Goal: Task Accomplishment & Management: Use online tool/utility

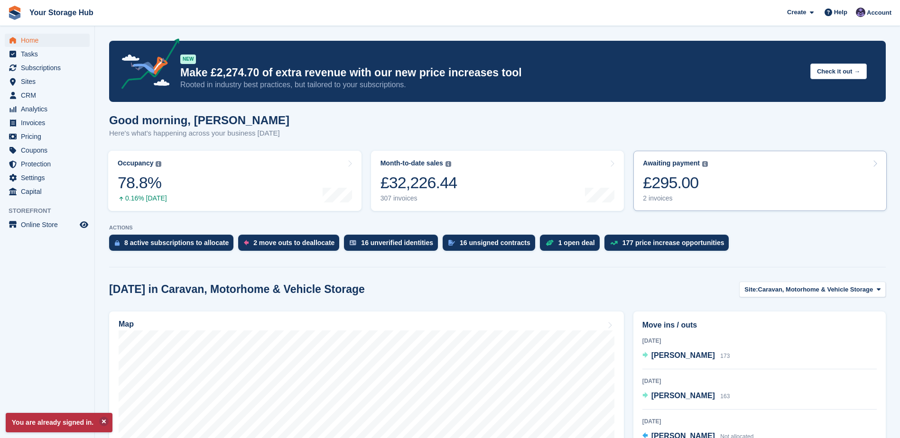
click at [682, 184] on div "£295.00" at bounding box center [675, 182] width 65 height 19
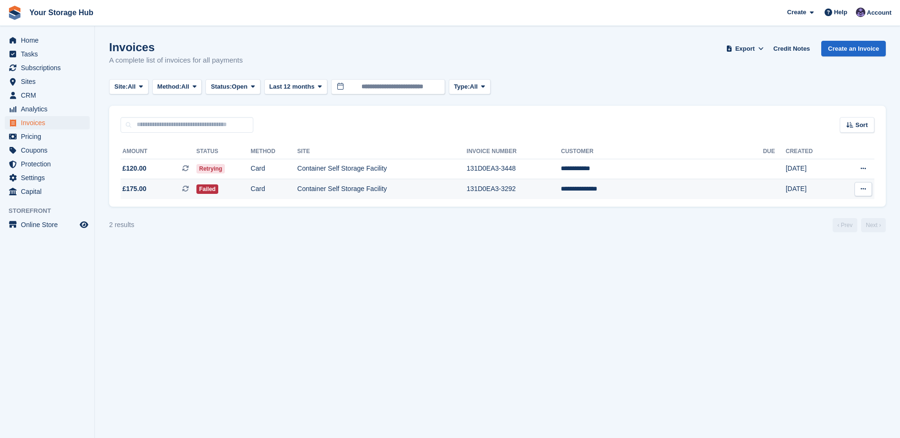
click at [189, 189] on icon at bounding box center [185, 189] width 7 height 7
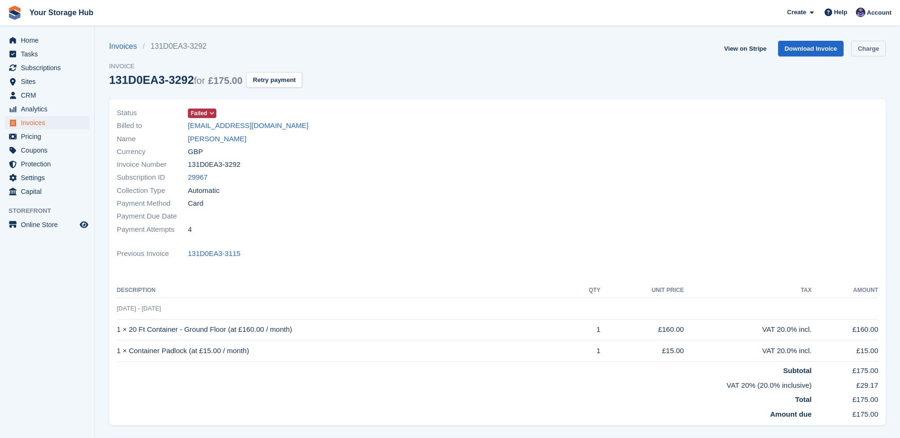
click at [878, 53] on link "Charge" at bounding box center [868, 49] width 35 height 16
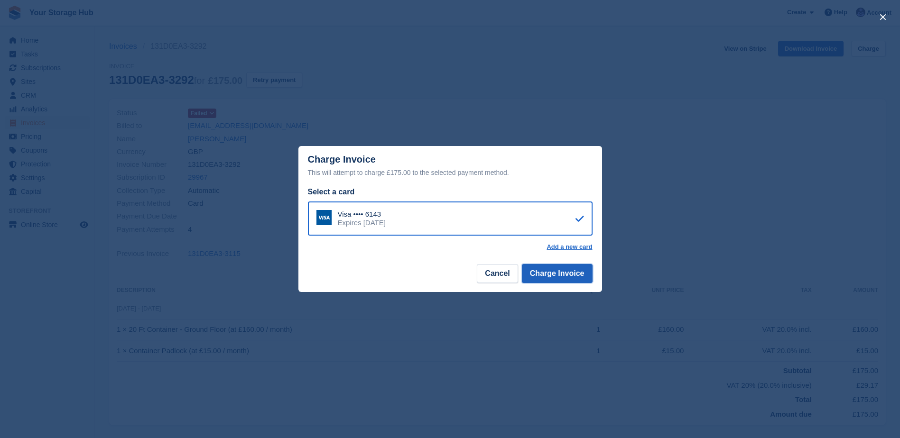
click at [551, 277] on button "Charge Invoice" at bounding box center [557, 273] width 71 height 19
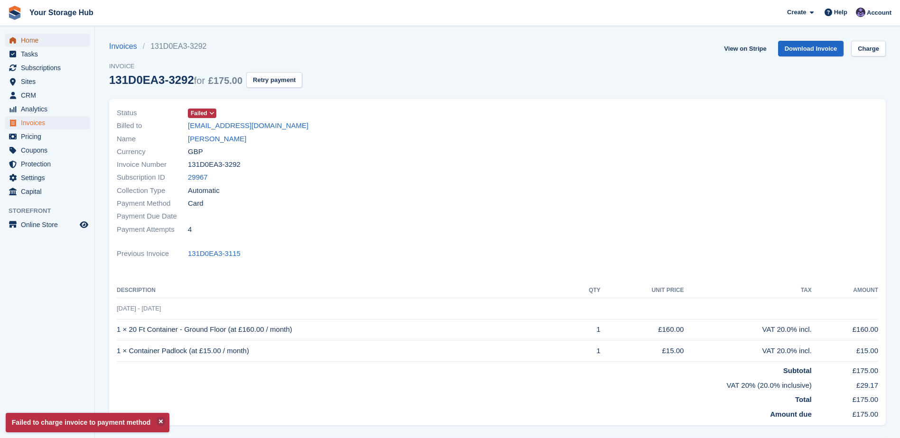
click at [34, 43] on span "Home" at bounding box center [49, 40] width 57 height 13
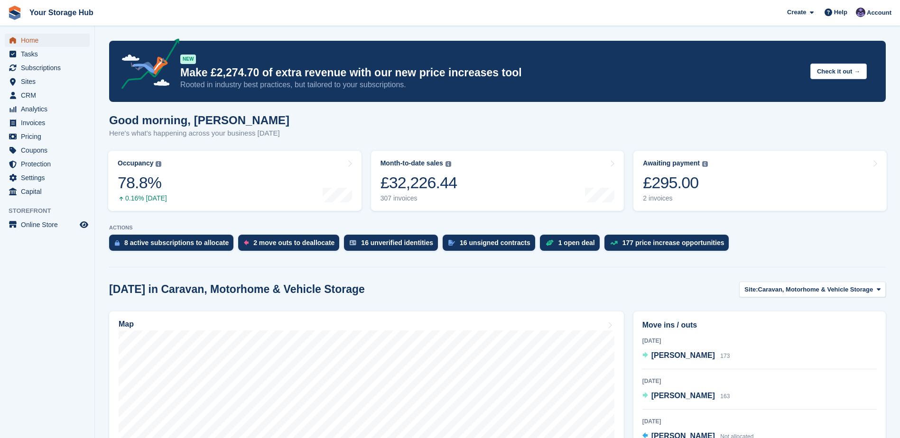
click at [32, 40] on span "Home" at bounding box center [49, 40] width 57 height 13
click at [27, 42] on span "Home" at bounding box center [49, 40] width 57 height 13
click at [24, 43] on span "Home" at bounding box center [49, 40] width 57 height 13
click at [30, 41] on span "Home" at bounding box center [49, 40] width 57 height 13
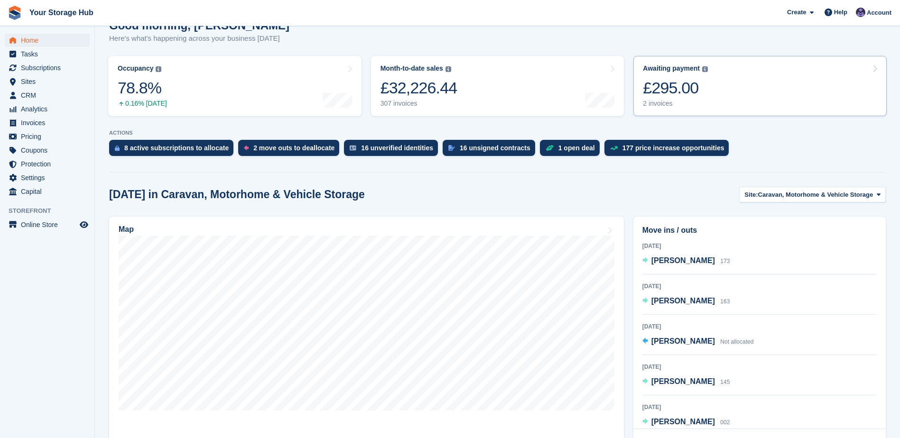
click at [684, 85] on div "£295.00" at bounding box center [675, 87] width 65 height 19
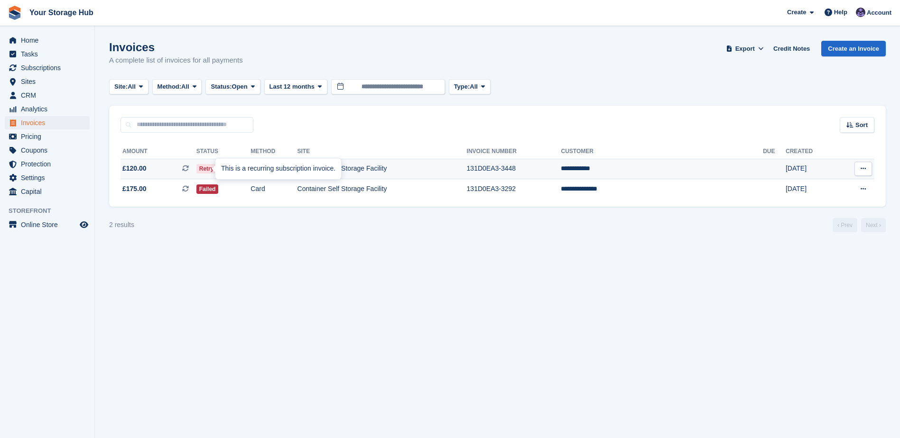
click at [189, 171] on icon at bounding box center [185, 168] width 7 height 7
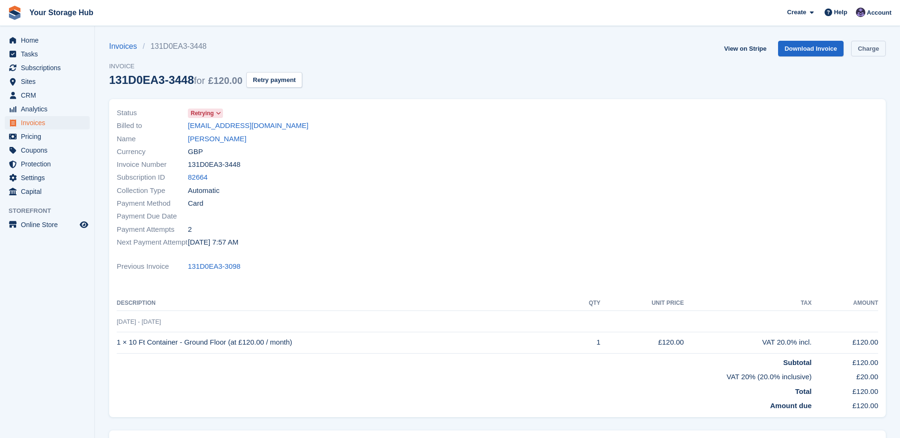
click at [864, 53] on link "Charge" at bounding box center [868, 49] width 35 height 16
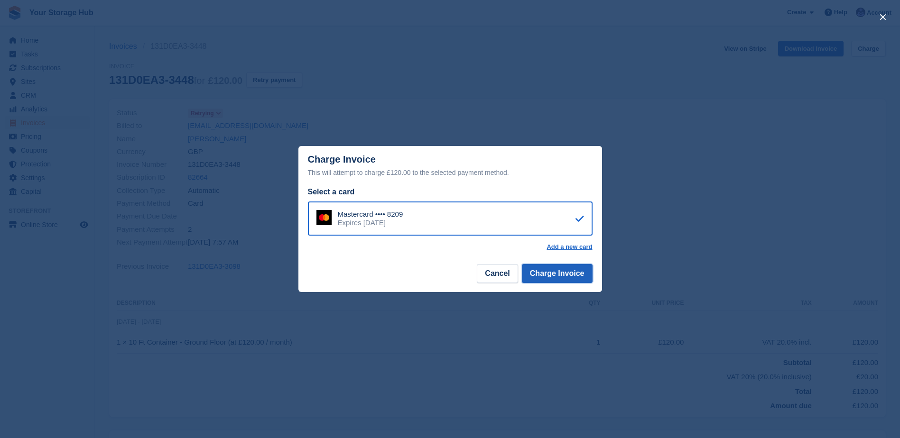
click at [545, 279] on button "Charge Invoice" at bounding box center [557, 273] width 71 height 19
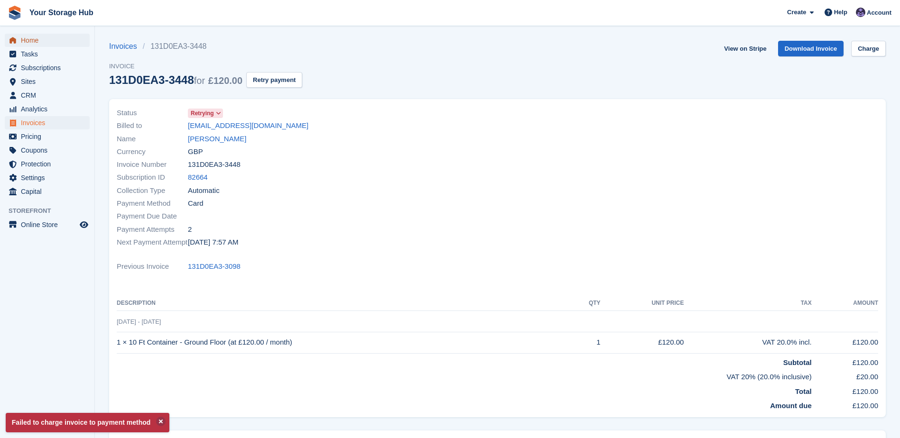
click at [21, 40] on span "Home" at bounding box center [49, 40] width 57 height 13
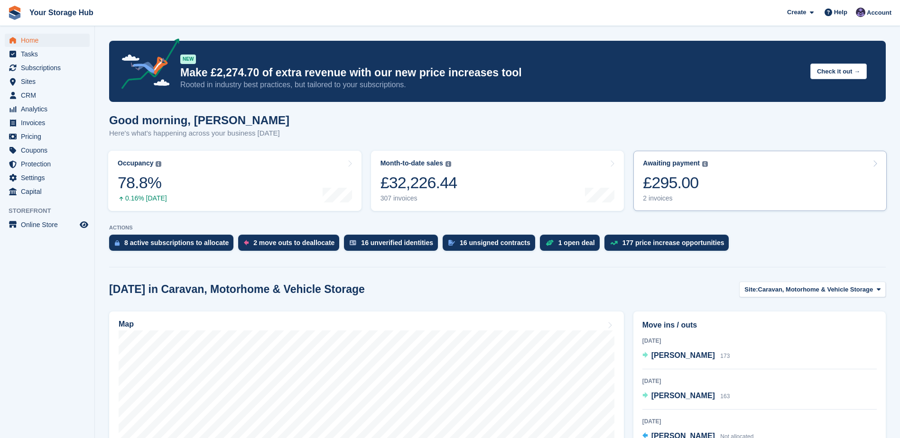
click at [678, 177] on div "£295.00" at bounding box center [675, 182] width 65 height 19
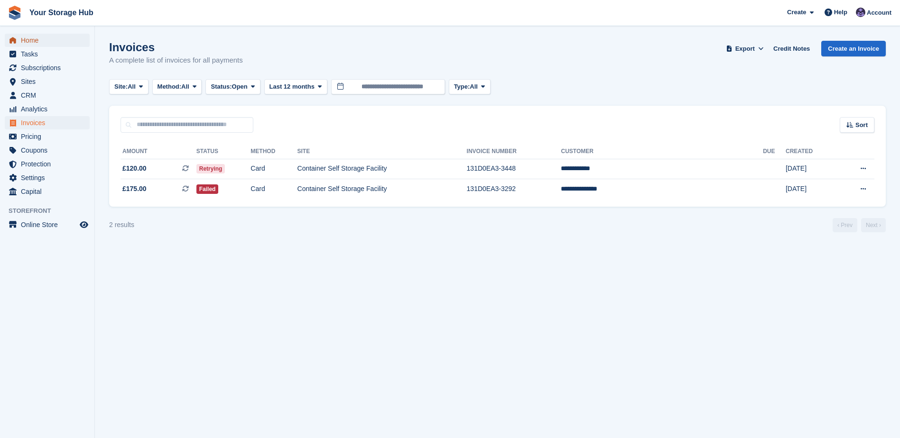
click at [33, 35] on span "Home" at bounding box center [49, 40] width 57 height 13
